Goal: Find specific page/section: Find specific page/section

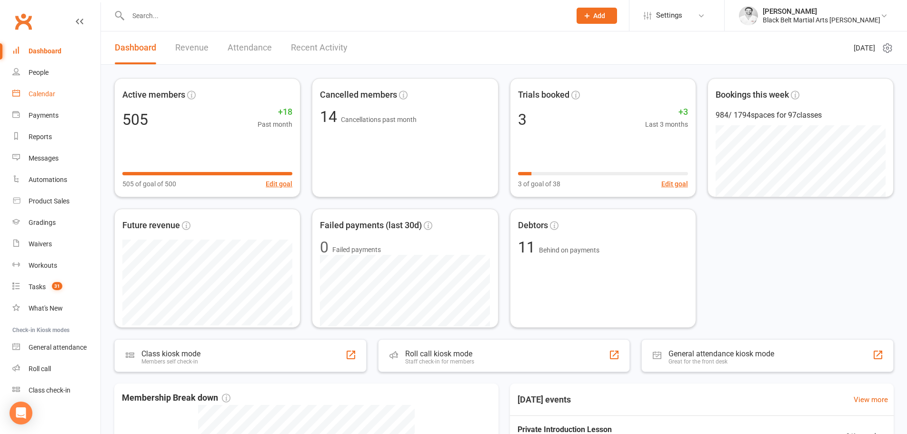
click at [33, 87] on link "Calendar" at bounding box center [56, 93] width 88 height 21
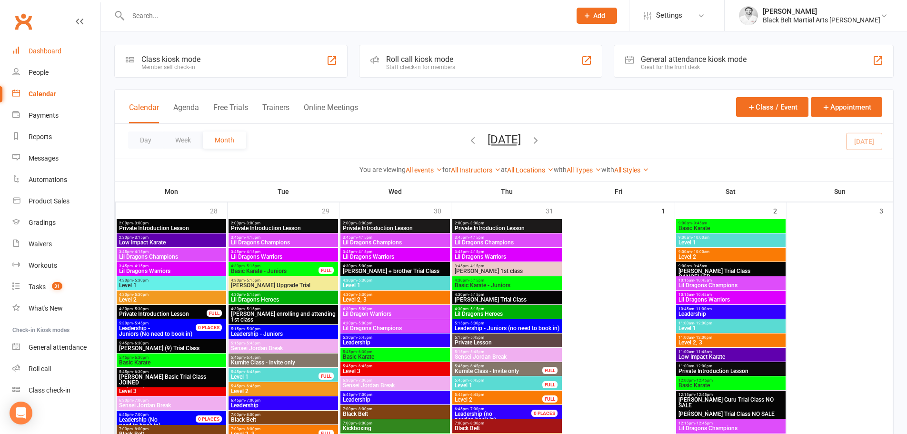
click at [45, 45] on link "Dashboard" at bounding box center [56, 50] width 88 height 21
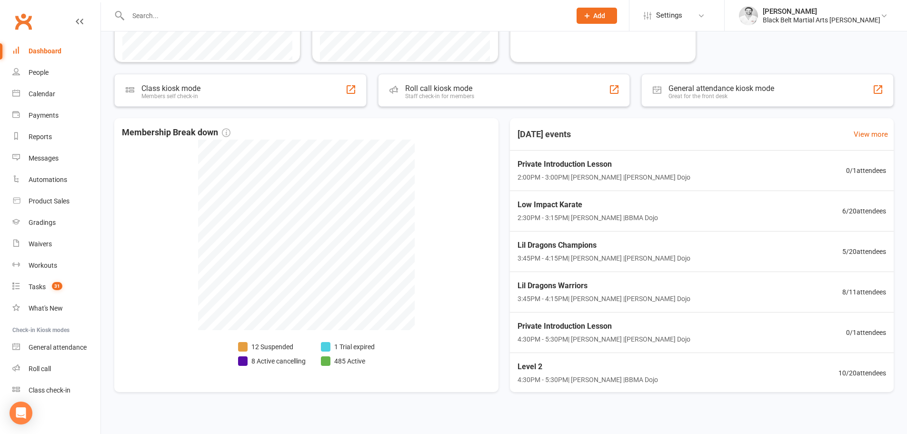
scroll to position [273, 0]
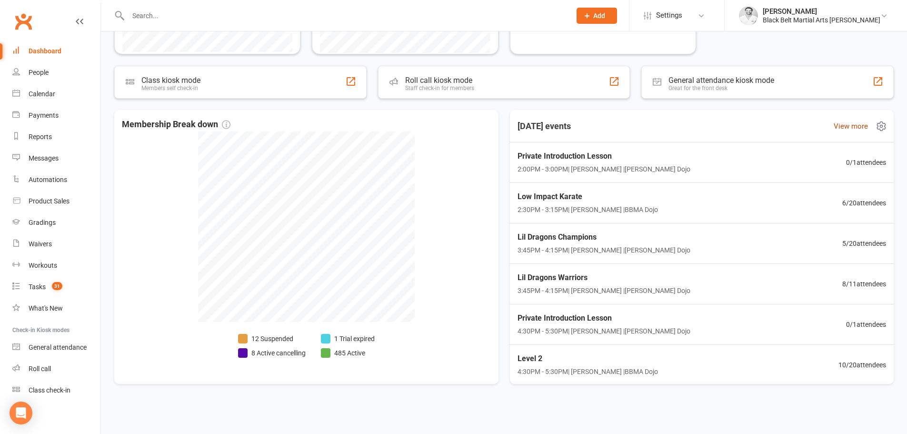
click at [842, 129] on link "View more" at bounding box center [851, 125] width 34 height 11
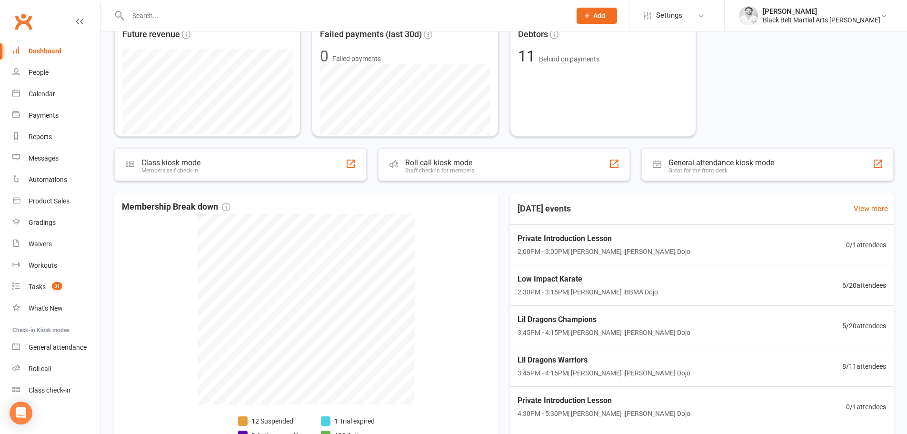
scroll to position [191, 0]
click at [876, 209] on icon at bounding box center [881, 207] width 11 height 11
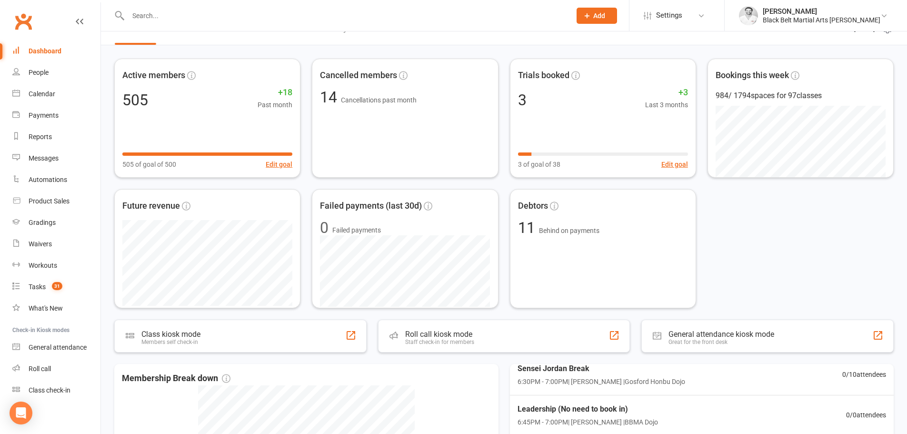
scroll to position [0, 0]
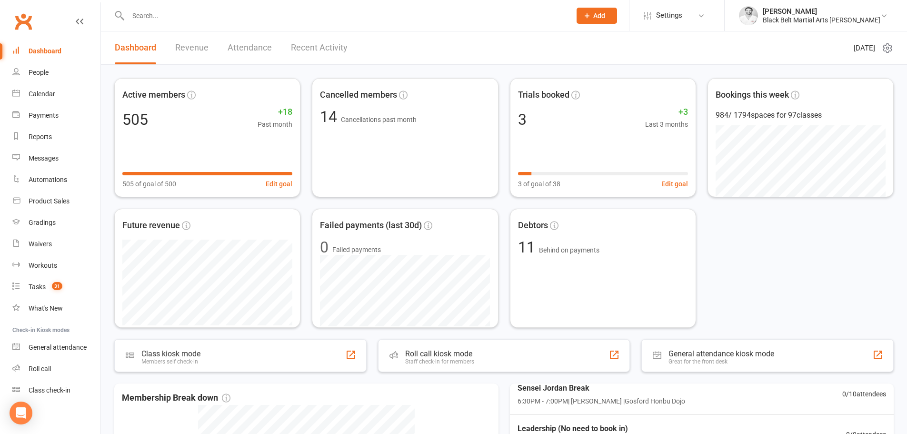
click at [156, 18] on input "text" at bounding box center [344, 15] width 439 height 13
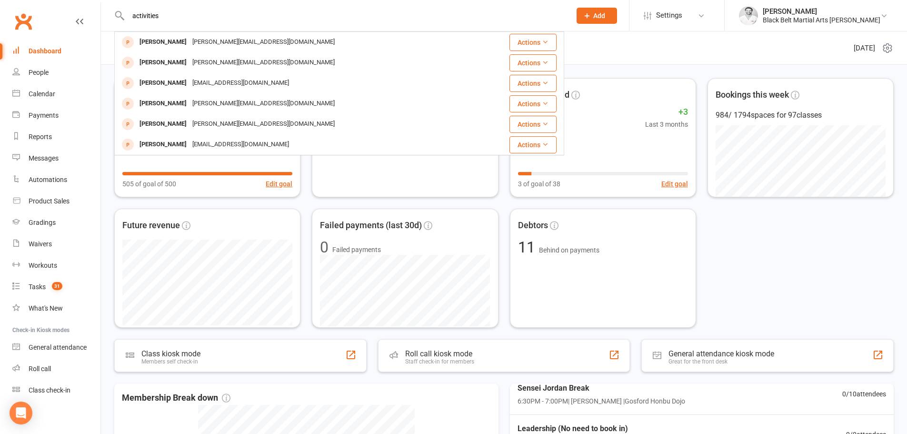
type input "activities"
click at [700, 59] on header "Dashboard Revenue Attendance Recent Activity [DATE]" at bounding box center [504, 47] width 806 height 33
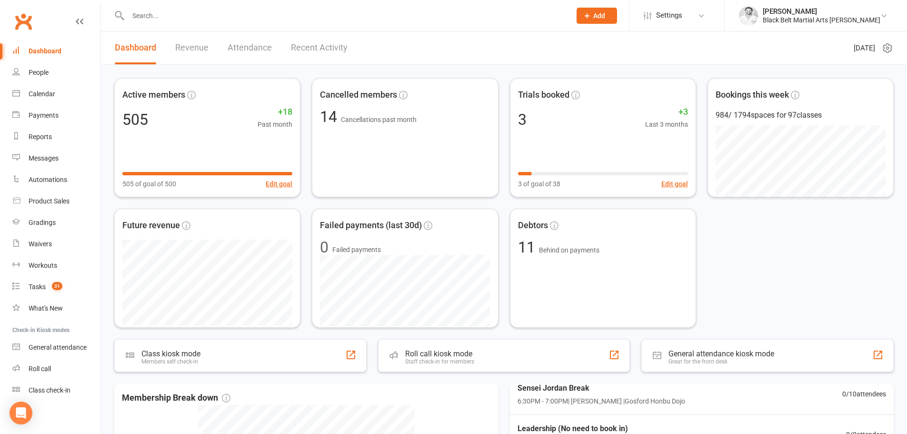
click at [308, 51] on link "Recent Activity" at bounding box center [319, 47] width 57 height 33
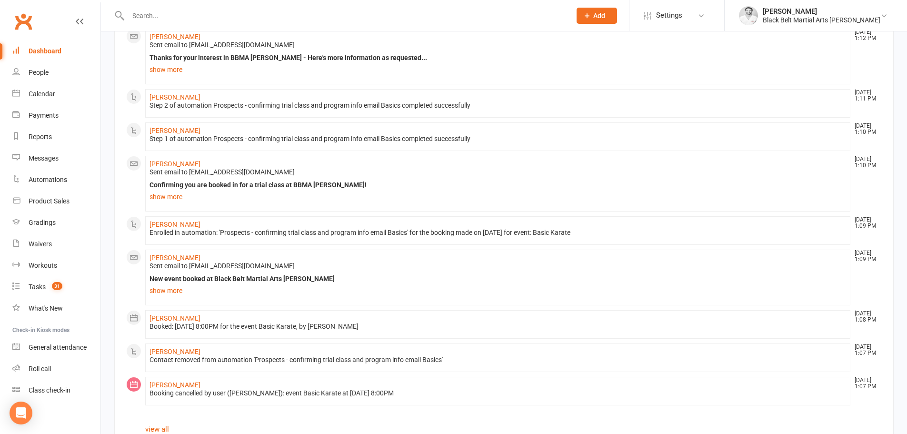
scroll to position [568, 0]
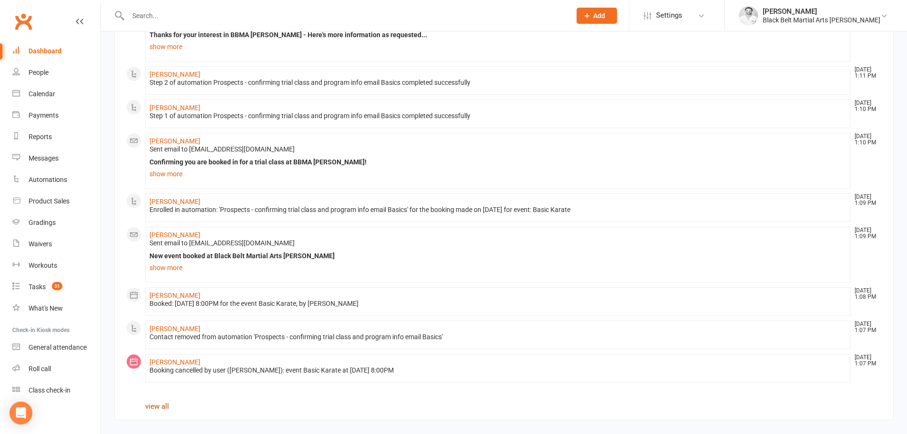
click at [156, 404] on link "view all" at bounding box center [157, 406] width 24 height 9
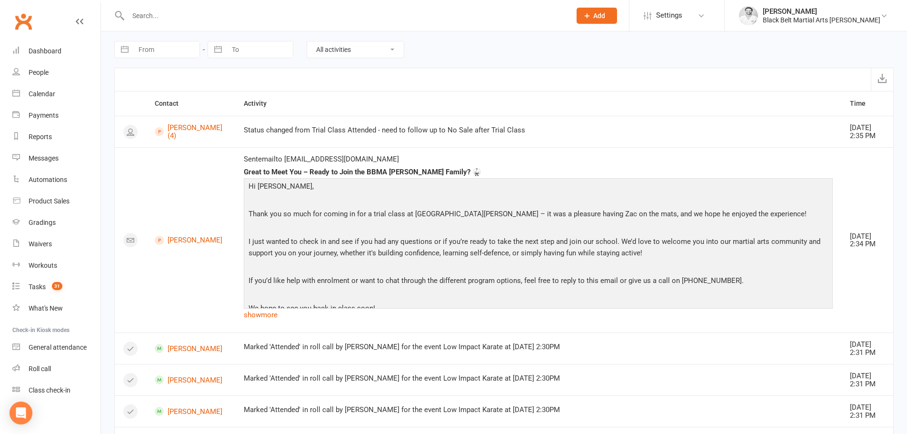
click at [356, 52] on select "All activities Bookings / Attendances Communications Notes Failed SMSes Grading…" at bounding box center [355, 49] width 97 height 16
click at [307, 41] on select "All activities Bookings / Attendances Communications Notes Failed SMSes Grading…" at bounding box center [355, 49] width 97 height 16
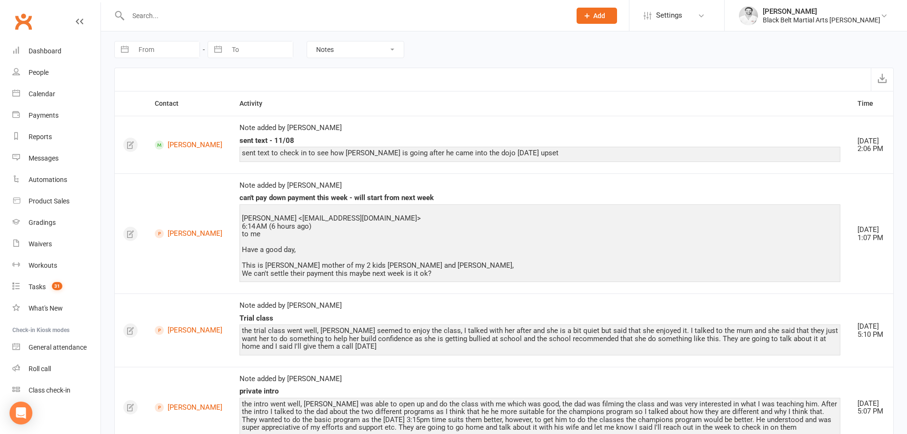
click at [329, 47] on select "All activities Bookings / Attendances Communications Notes Failed SMSes Grading…" at bounding box center [355, 49] width 97 height 16
click at [307, 41] on select "All activities Bookings / Attendances Communications Notes Failed SMSes Grading…" at bounding box center [355, 49] width 97 height 16
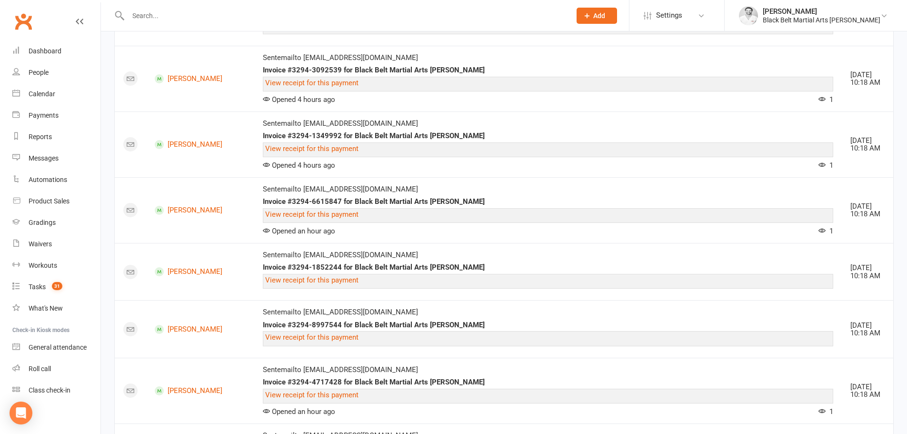
scroll to position [1789, 0]
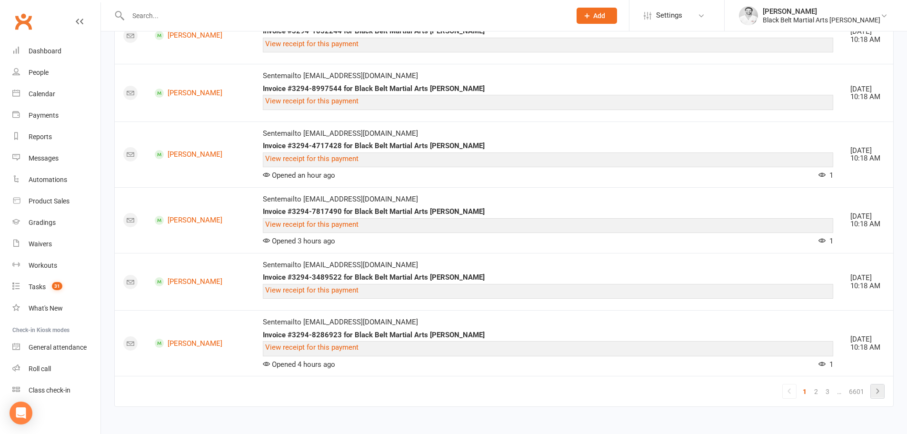
click at [876, 390] on icon at bounding box center [877, 390] width 11 height 11
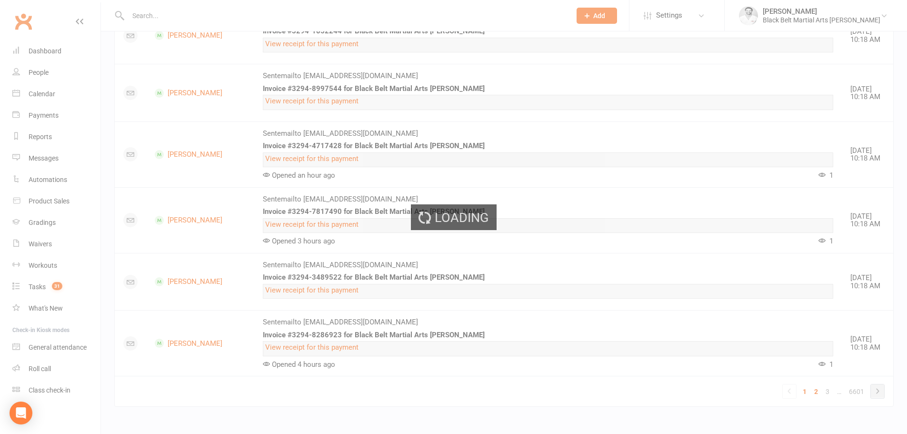
scroll to position [1316, 0]
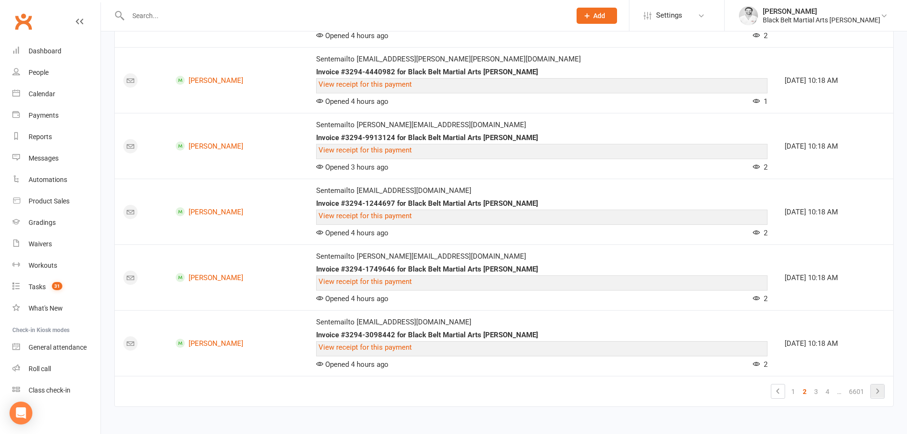
click at [878, 390] on icon at bounding box center [877, 391] width 3 height 5
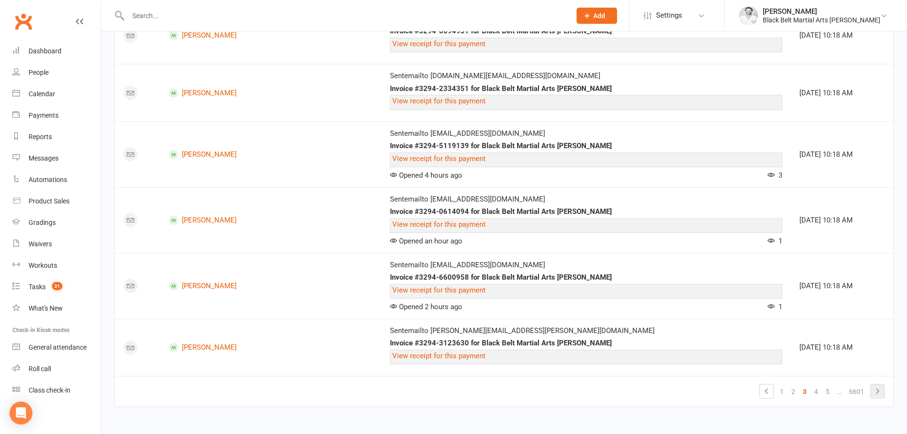
click at [878, 390] on icon at bounding box center [877, 391] width 3 height 5
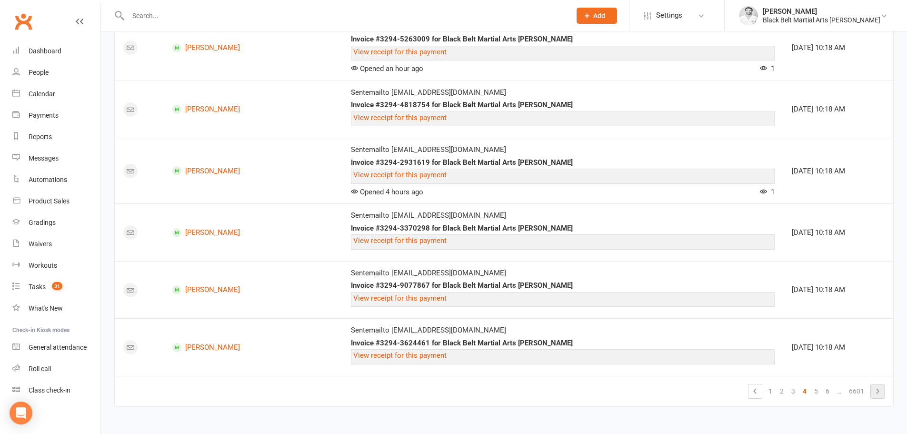
scroll to position [1258, 0]
click at [878, 390] on icon at bounding box center [877, 390] width 3 height 5
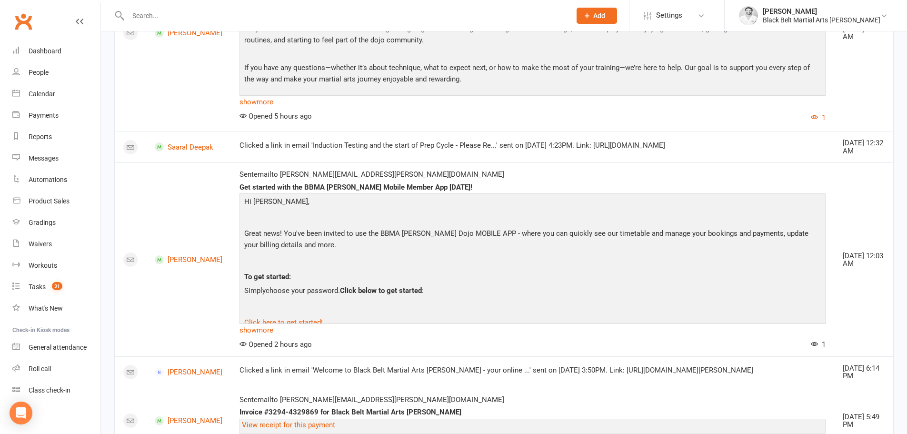
scroll to position [2214, 0]
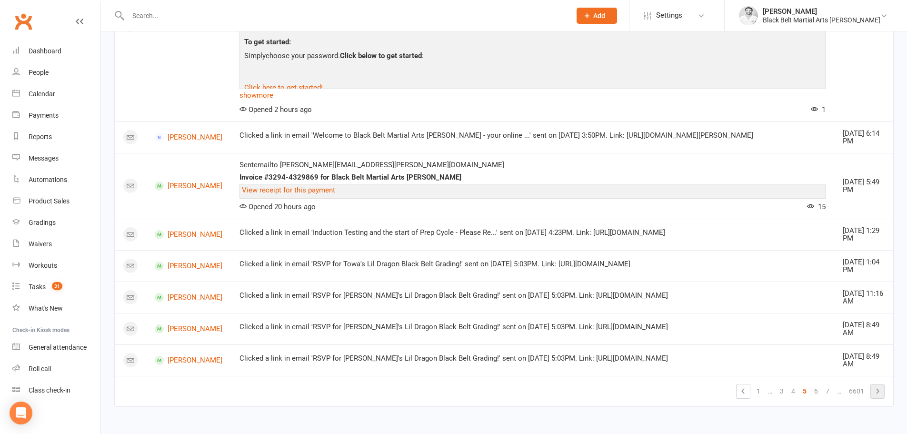
click at [872, 389] on icon at bounding box center [877, 390] width 11 height 11
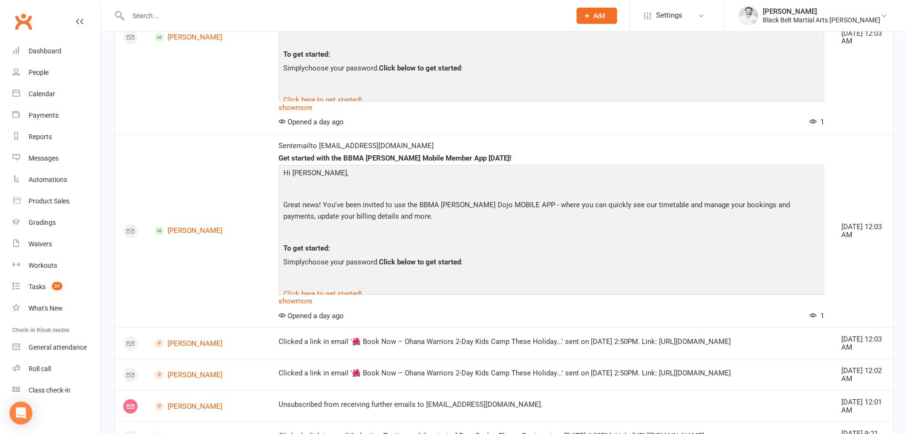
scroll to position [3594, 0]
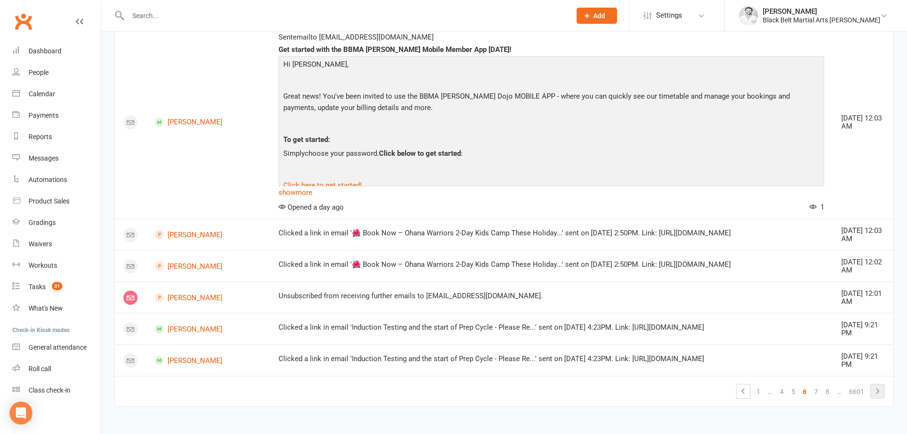
click at [877, 389] on icon at bounding box center [877, 391] width 3 height 5
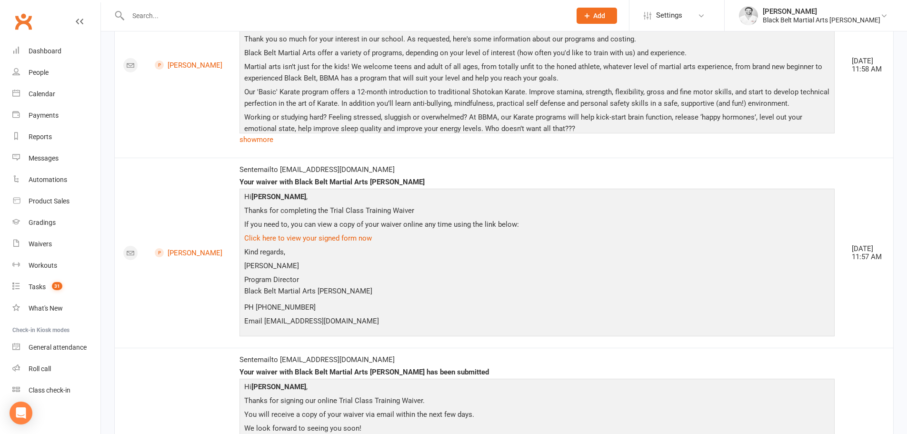
scroll to position [2926, 0]
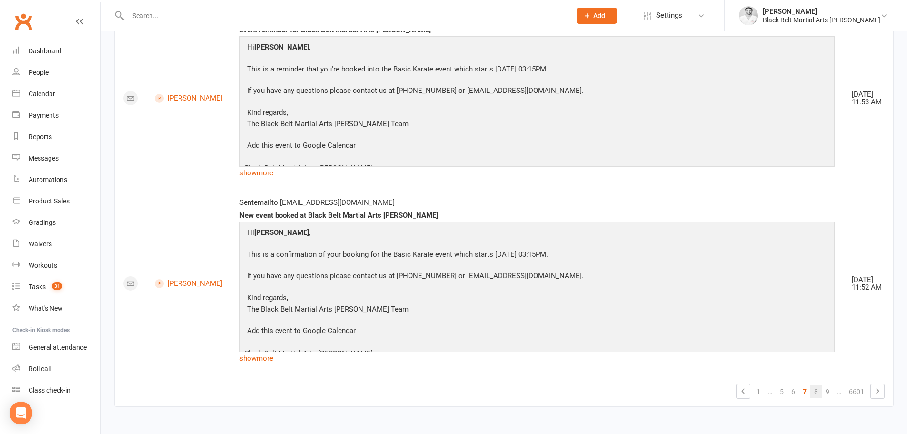
click at [818, 389] on link "8" at bounding box center [815, 391] width 11 height 13
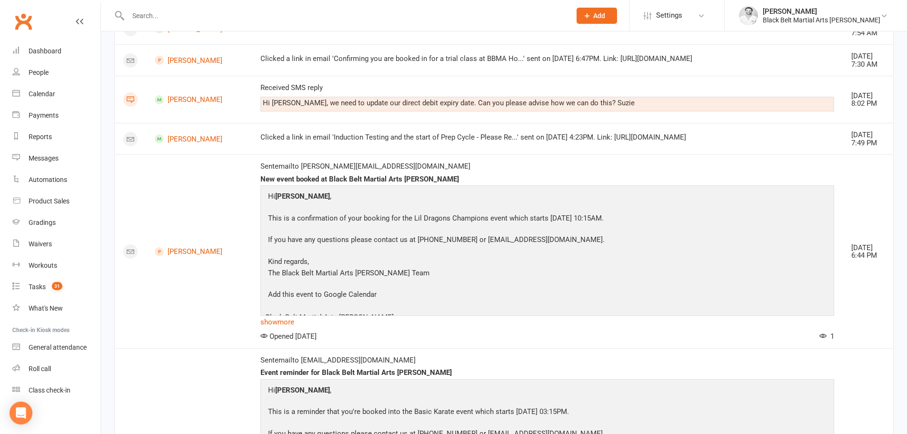
scroll to position [2963, 0]
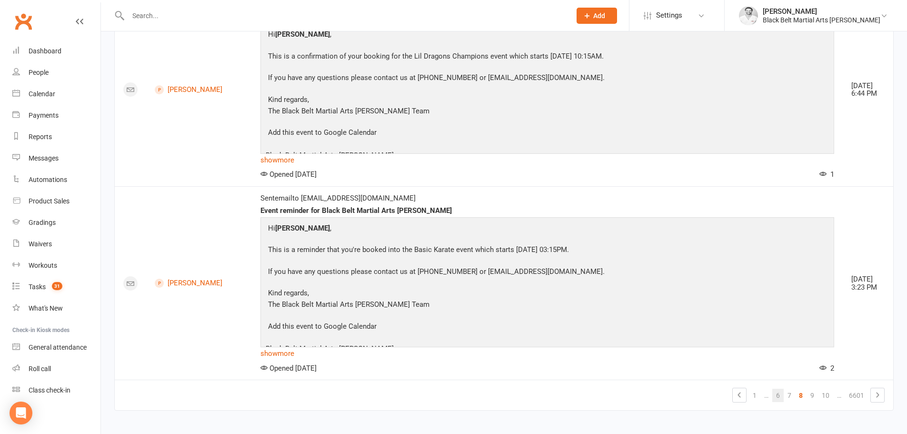
click at [778, 389] on link "6" at bounding box center [777, 395] width 11 height 13
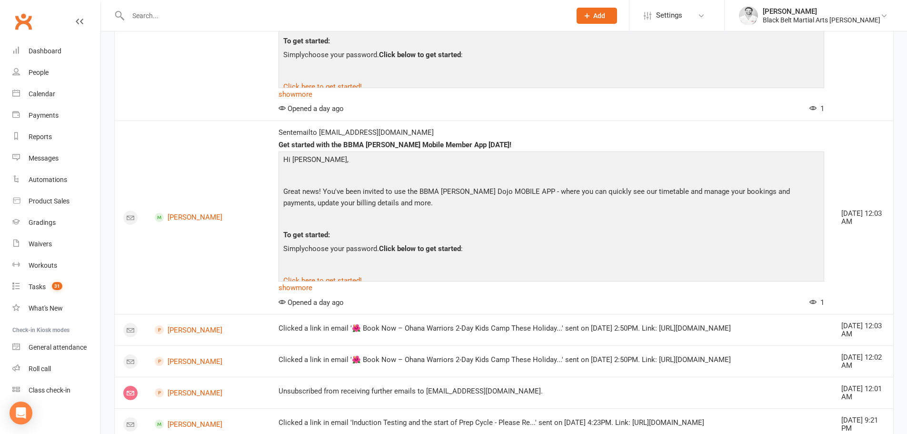
scroll to position [3594, 0]
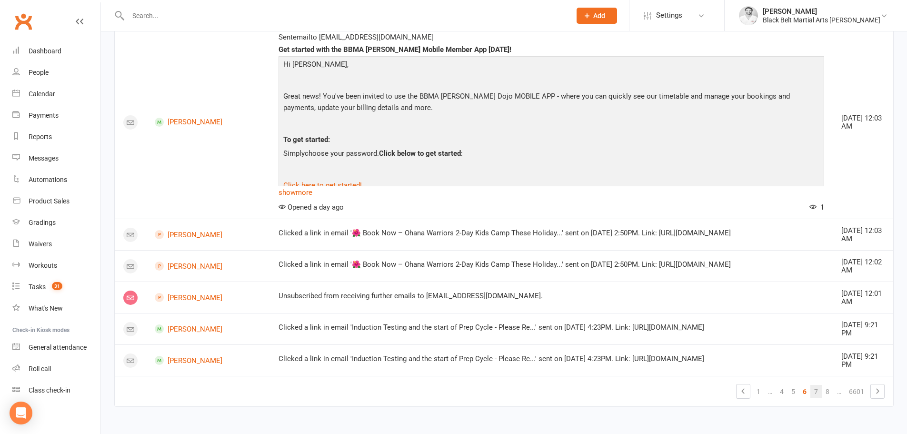
click at [817, 390] on link "7" at bounding box center [815, 391] width 11 height 13
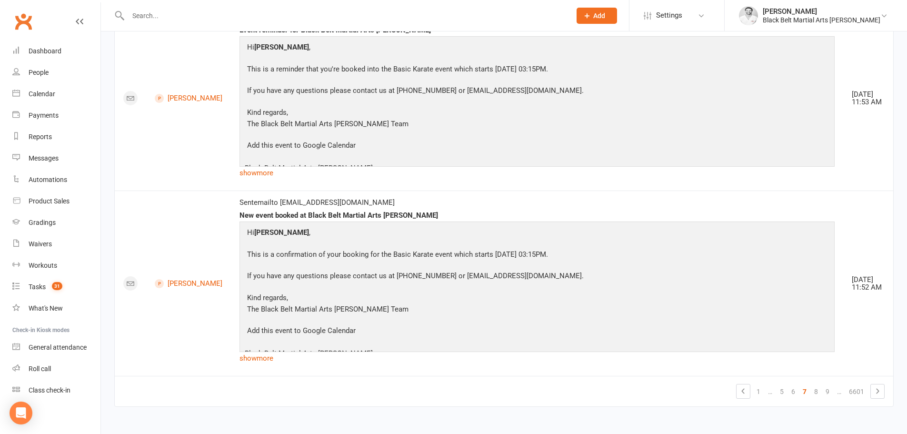
scroll to position [0, 0]
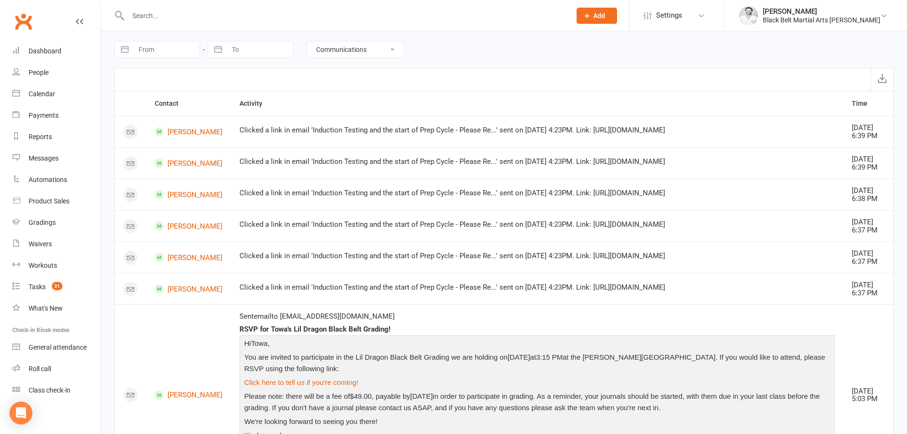
click at [344, 55] on select "All activities Bookings / Attendances Communications Notes Failed SMSes Grading…" at bounding box center [355, 49] width 97 height 16
select select "BookingLogEntry"
click at [307, 41] on select "All activities Bookings / Attendances Communications Notes Failed SMSes Grading…" at bounding box center [355, 49] width 97 height 16
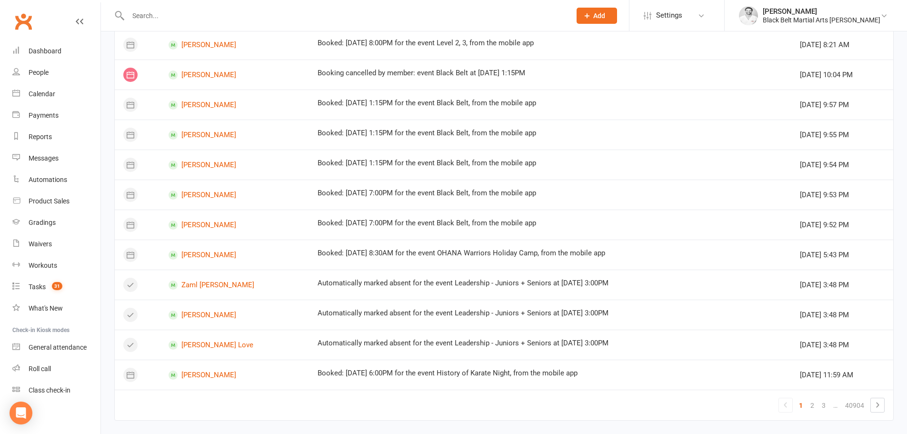
scroll to position [490, 0]
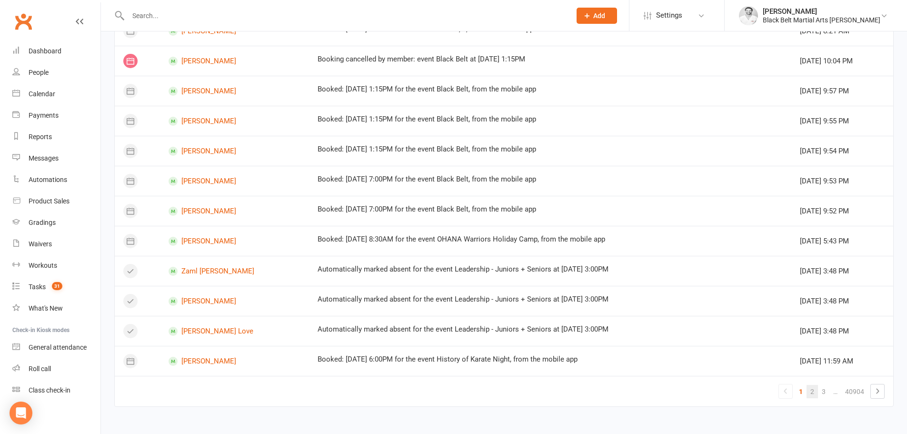
click at [813, 390] on link "2" at bounding box center [812, 391] width 11 height 13
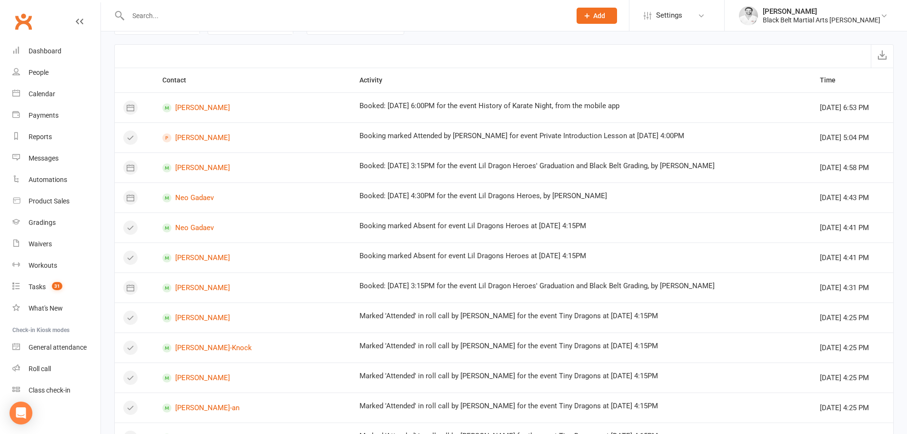
scroll to position [0, 0]
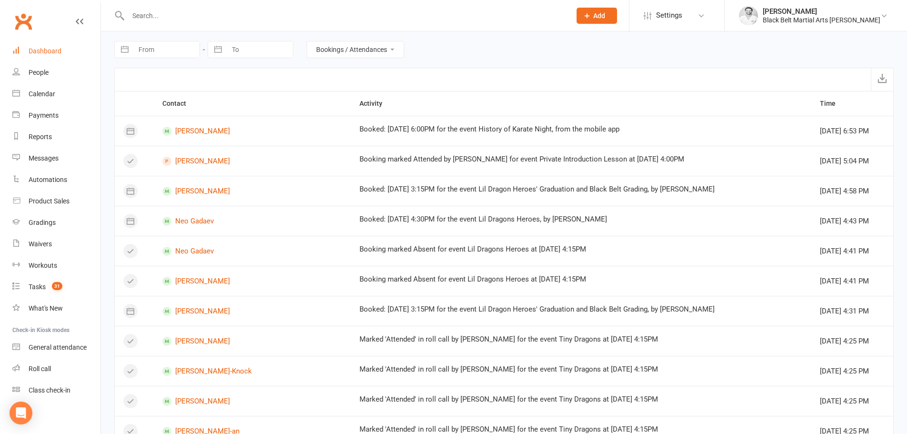
click at [48, 52] on div "Dashboard" at bounding box center [45, 51] width 33 height 8
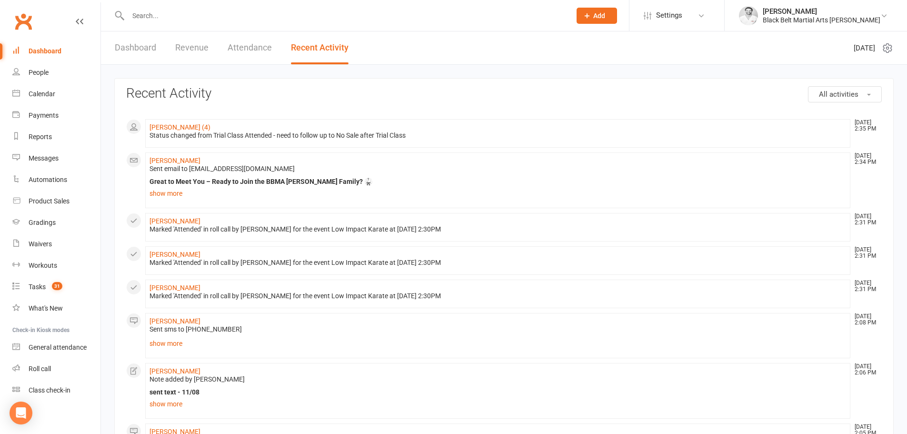
click at [39, 46] on link "Dashboard" at bounding box center [56, 50] width 88 height 21
